Goal: Task Accomplishment & Management: Use online tool/utility

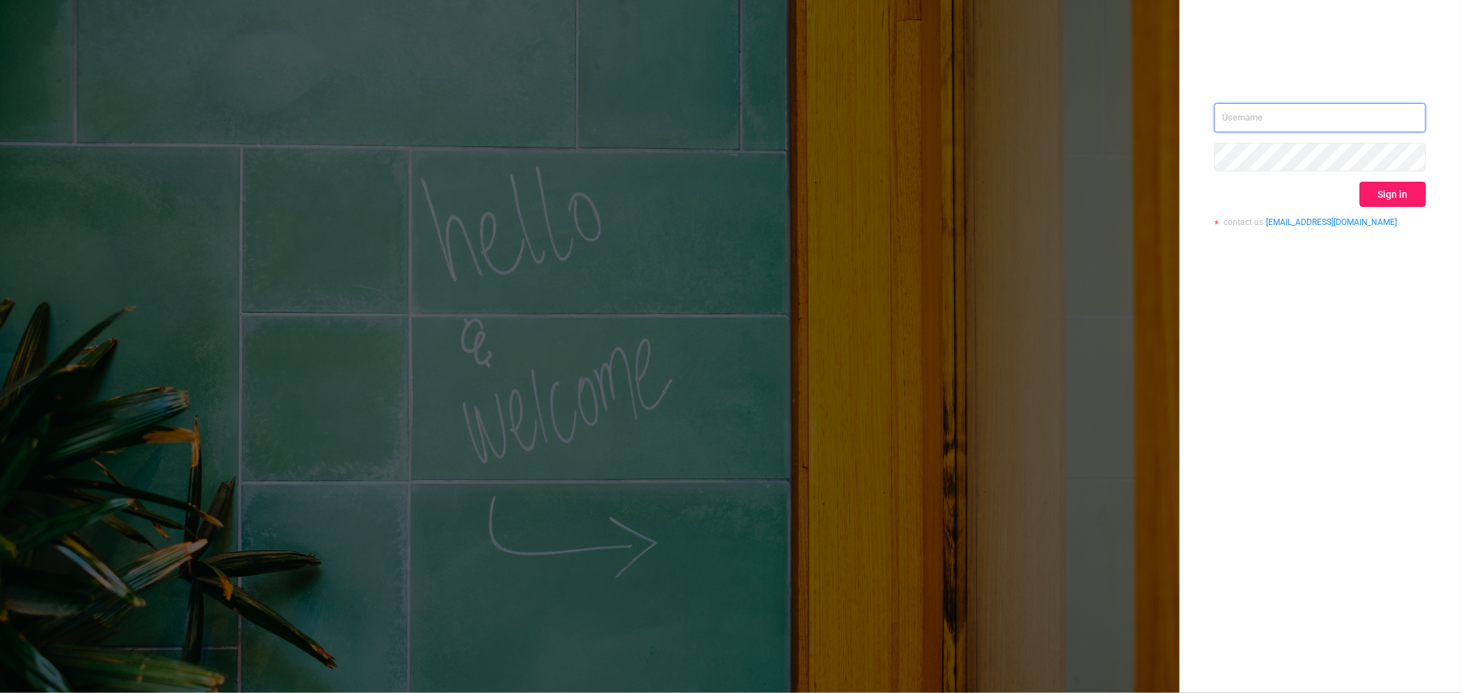
type input "[PERSON_NAME][EMAIL_ADDRESS][DOMAIN_NAME]"
click at [1401, 203] on button "Sign in" at bounding box center [1393, 194] width 66 height 25
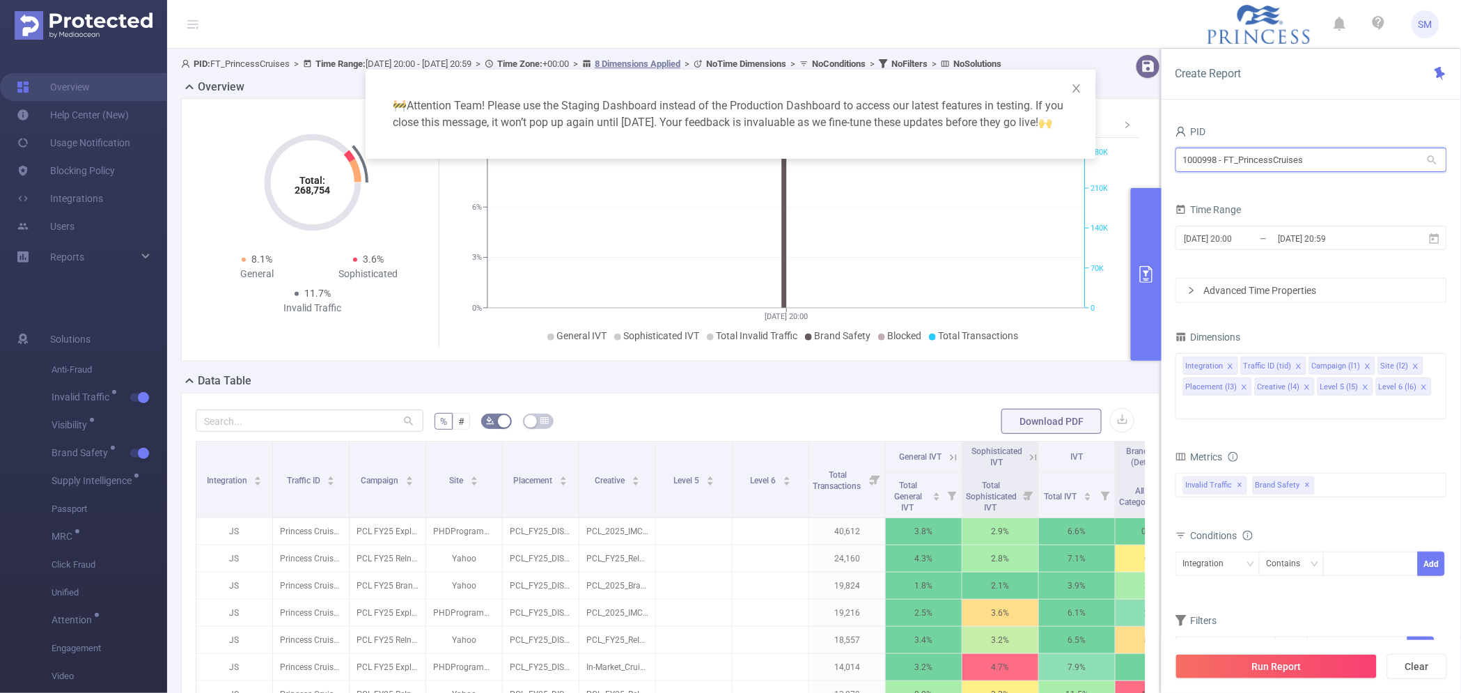
drag, startPoint x: 1316, startPoint y: 154, endPoint x: 944, endPoint y: 140, distance: 372.1
click at [944, 140] on body "SM Overview Help Center (New) Usage Notification Blocking Policy Integrations U…" at bounding box center [730, 346] width 1461 height 693
type input "boost"
click at [1280, 195] on li "1000929 - FT_BoostInfinite 35 [27 rows]" at bounding box center [1311, 189] width 272 height 22
click at [1310, 245] on input "[DATE] 20:59" at bounding box center [1333, 238] width 113 height 19
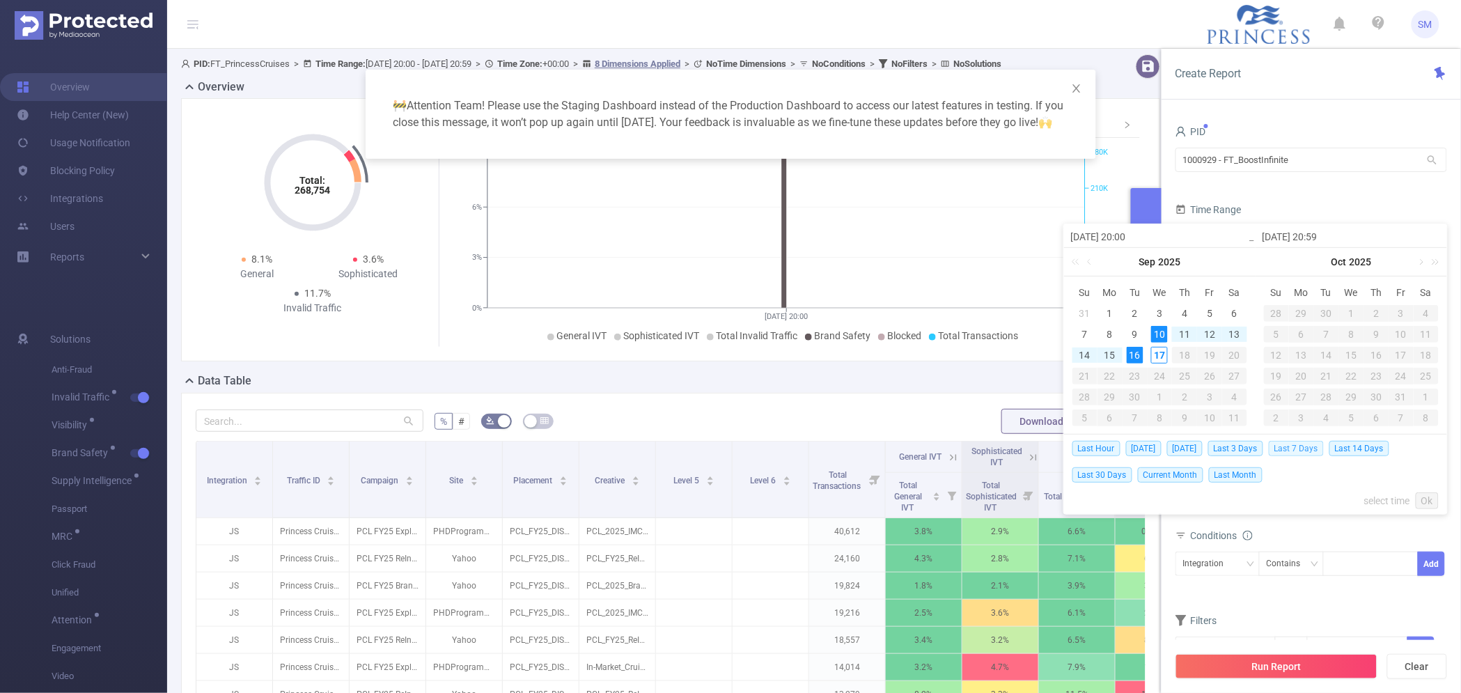
click at [1319, 450] on span "Last 7 Days" at bounding box center [1296, 448] width 55 height 15
type input "[DATE] 00:00"
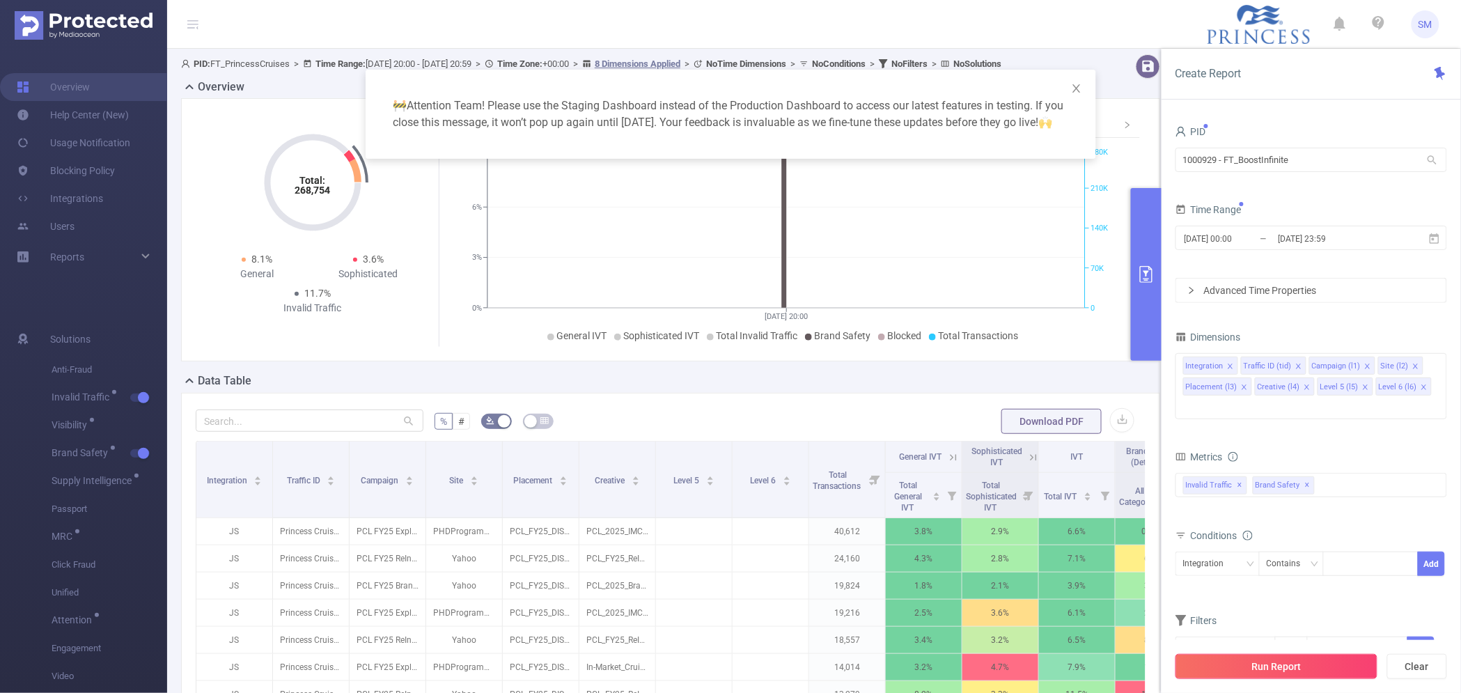
click at [1361, 675] on button "Run Report" at bounding box center [1276, 666] width 202 height 25
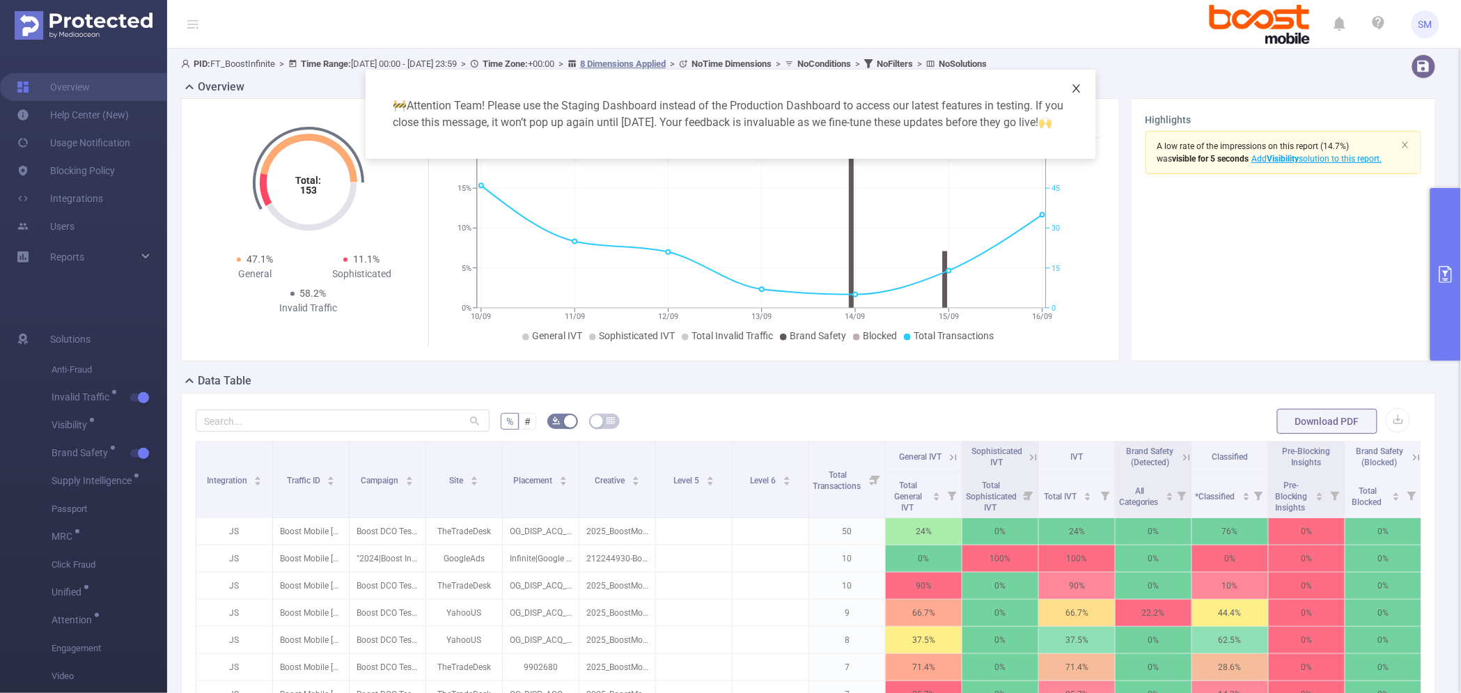
click at [1083, 89] on span "Close" at bounding box center [1076, 89] width 39 height 39
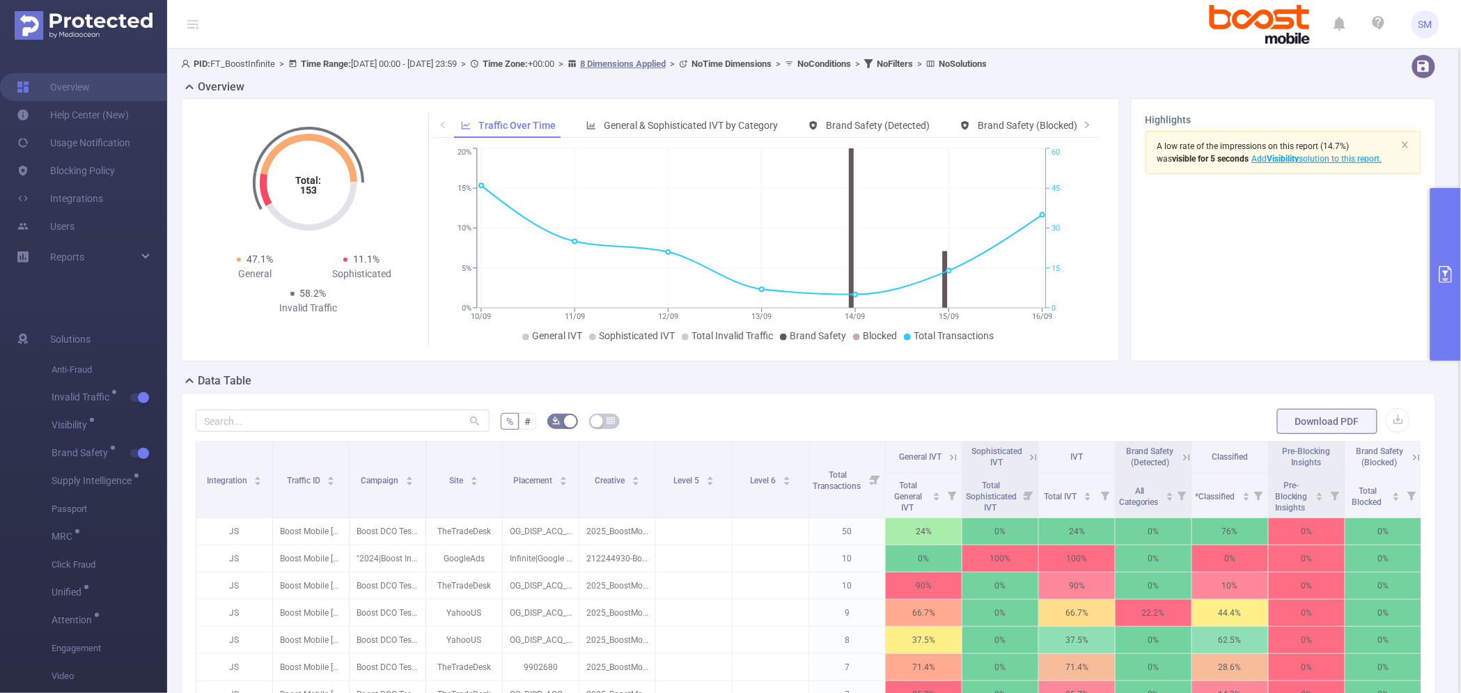
click at [1441, 248] on button "primary" at bounding box center [1445, 274] width 31 height 173
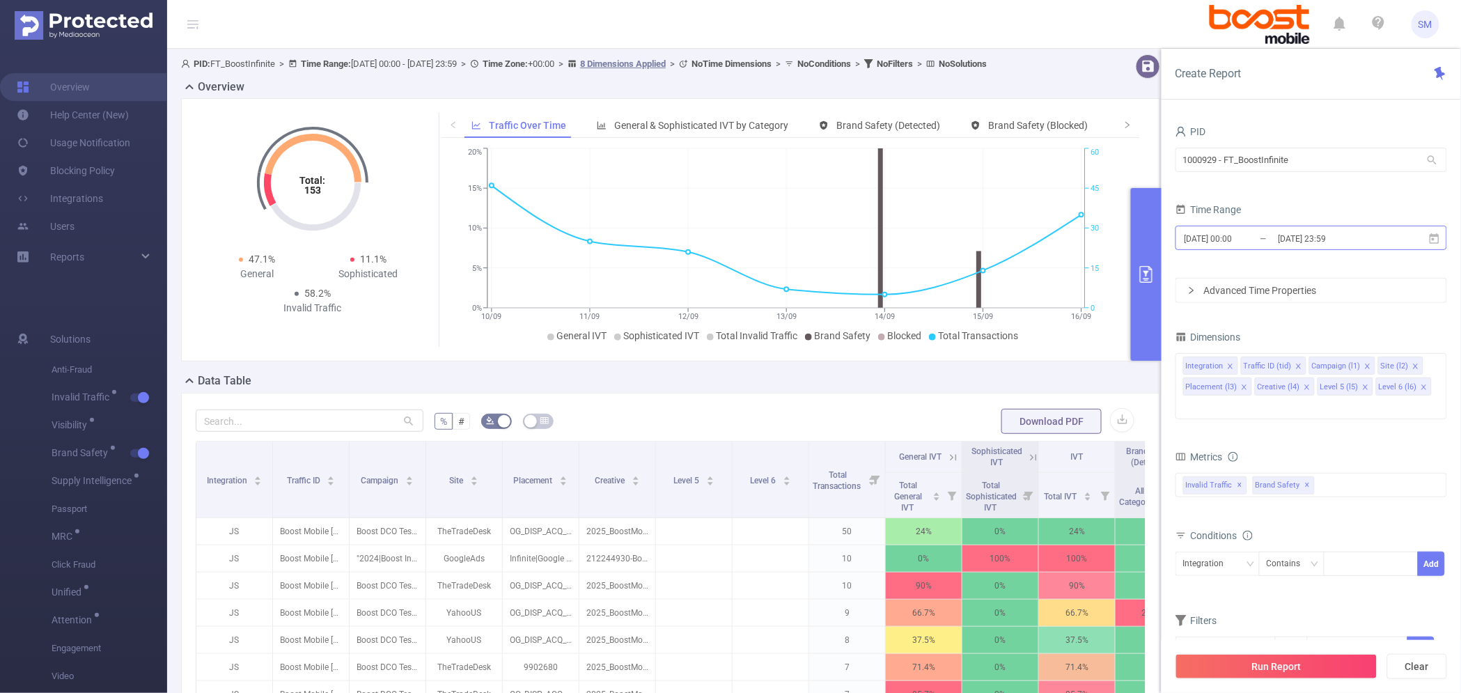
click at [1292, 237] on input "[DATE] 23:59" at bounding box center [1333, 238] width 113 height 19
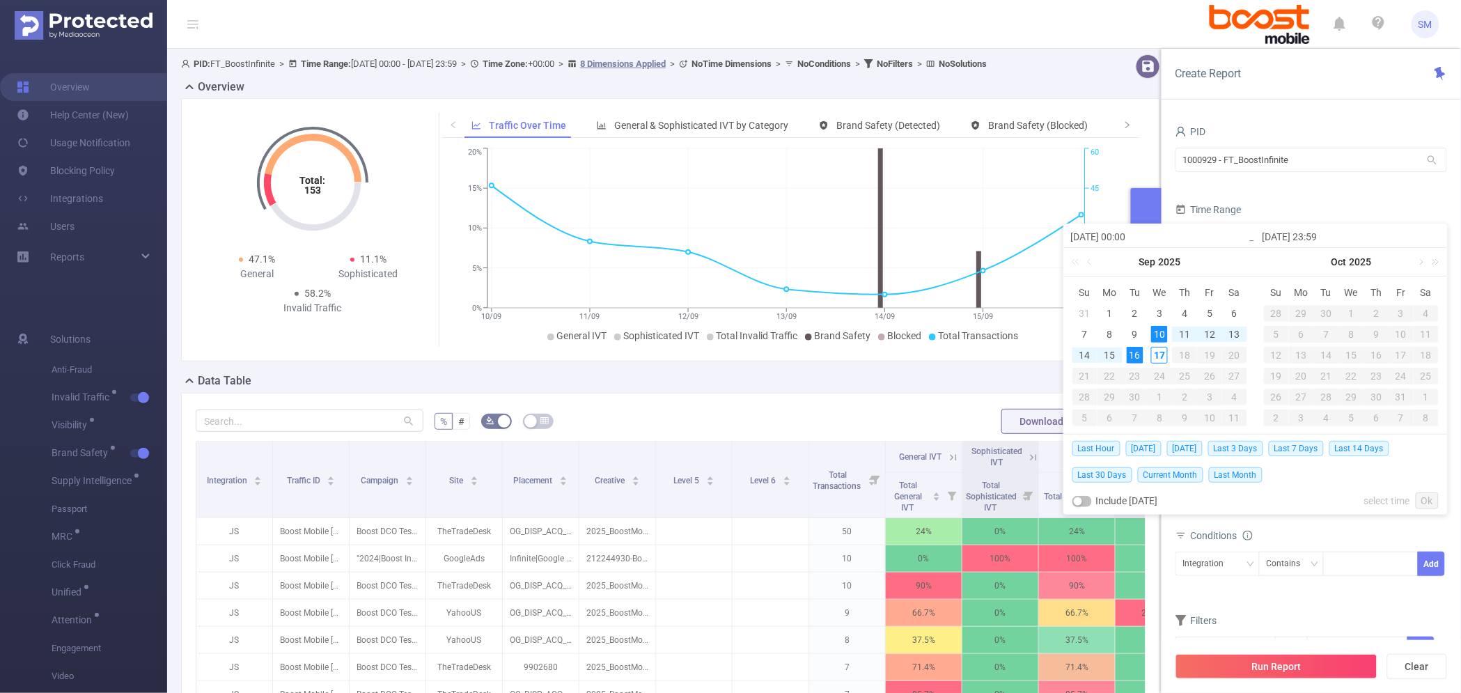
click at [1156, 331] on div "10" at bounding box center [1159, 334] width 17 height 17
click at [1158, 356] on div "17" at bounding box center [1159, 355] width 17 height 17
type input "[DATE] 23:59"
click at [1434, 505] on link "Ok" at bounding box center [1426, 500] width 23 height 17
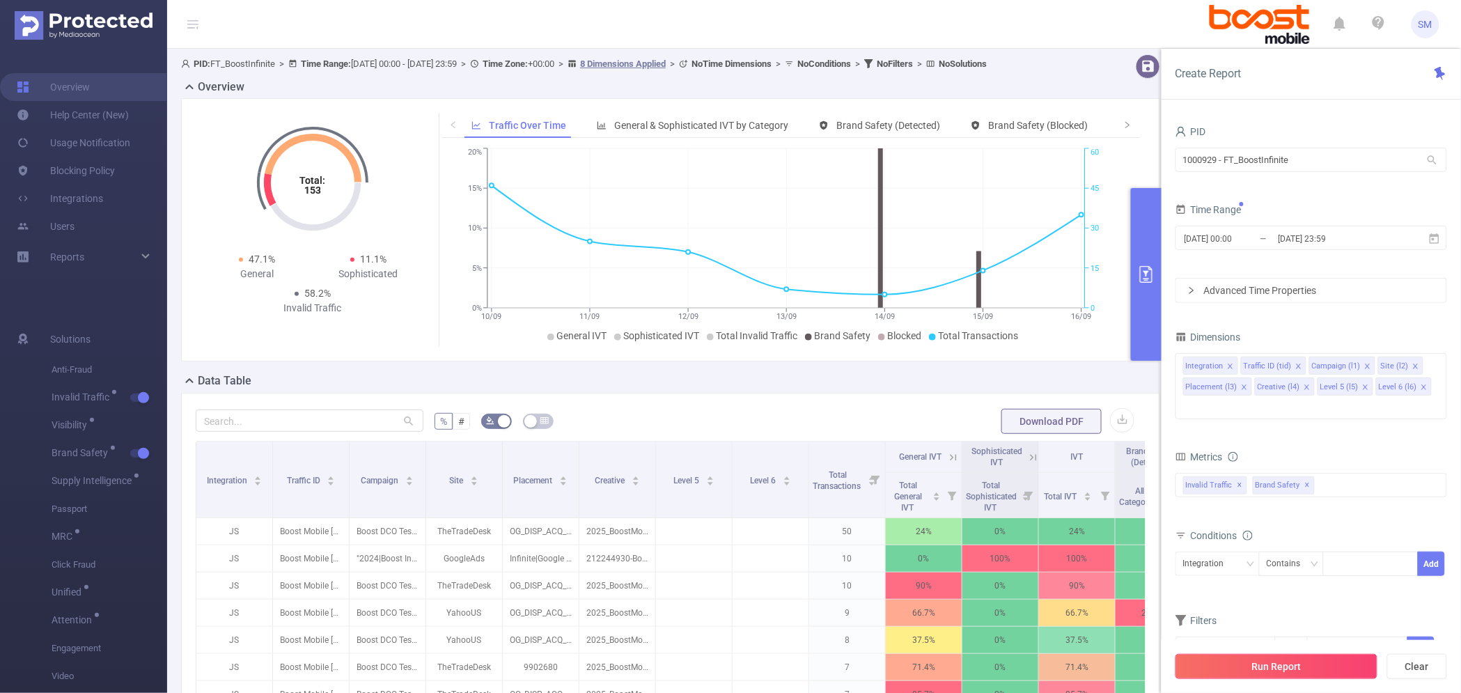
click at [1362, 664] on button "Run Report" at bounding box center [1276, 666] width 202 height 25
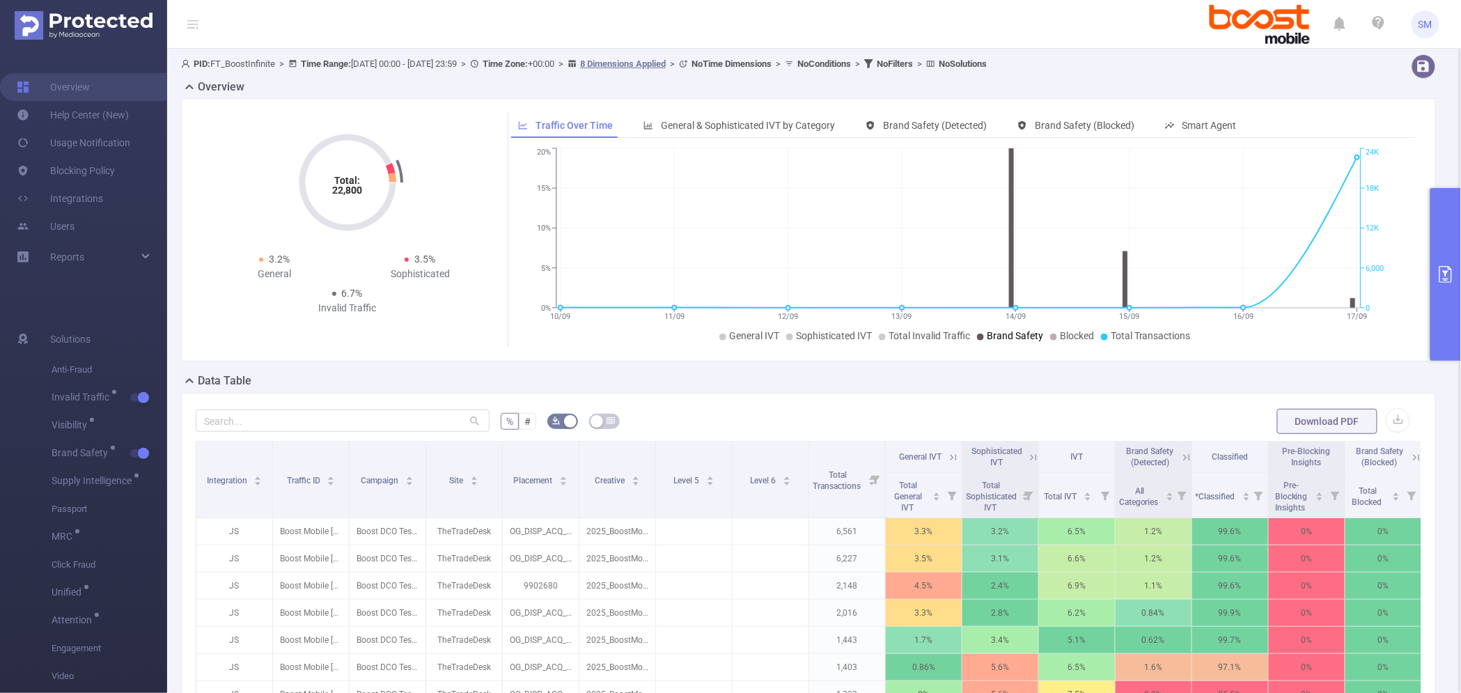
click at [980, 338] on icon at bounding box center [980, 337] width 7 height 7
click at [881, 334] on icon at bounding box center [882, 337] width 7 height 7
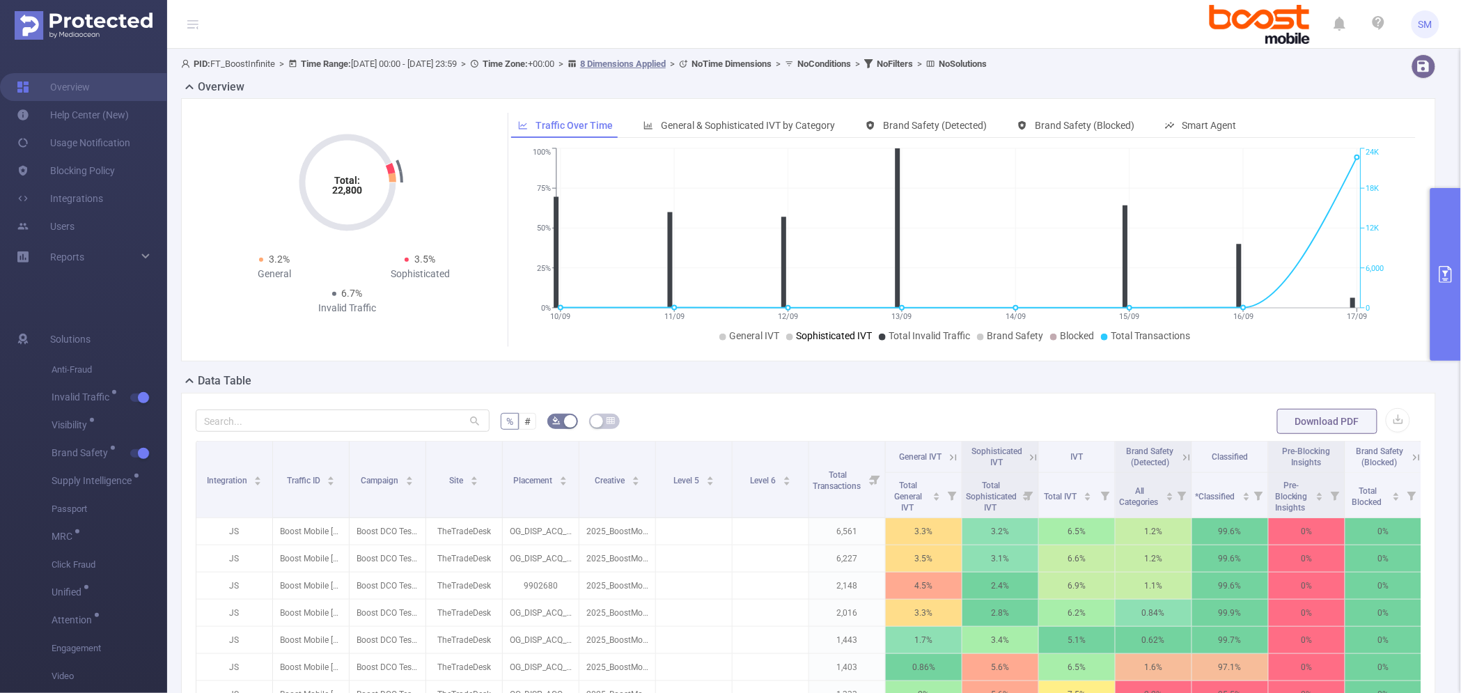
click at [786, 336] on icon at bounding box center [789, 337] width 7 height 7
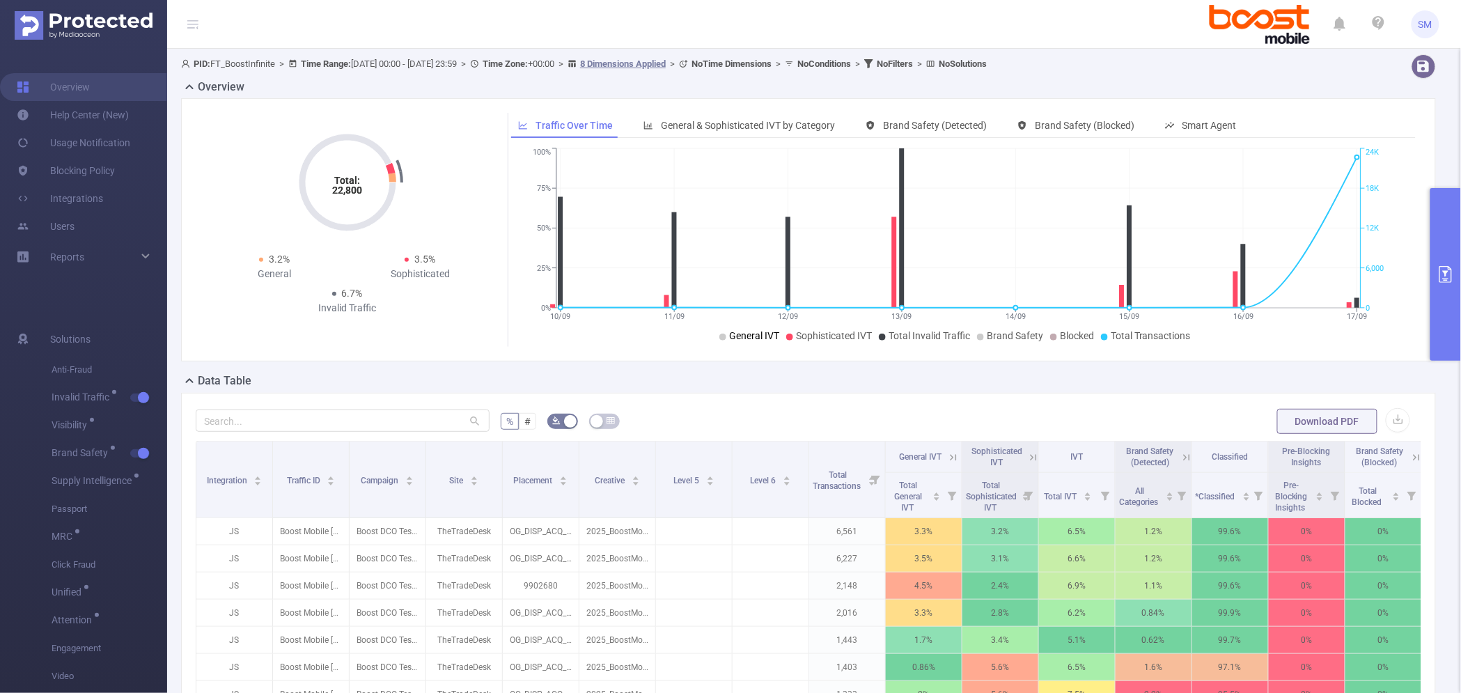
click at [721, 338] on icon at bounding box center [722, 337] width 7 height 7
